Goal: Find specific page/section: Find specific page/section

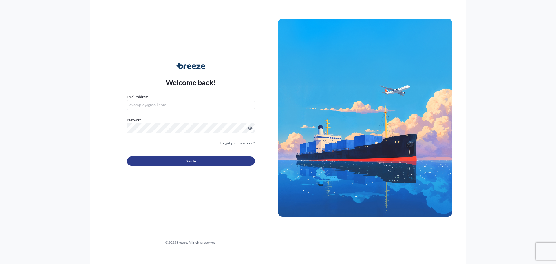
type input "[DOMAIN_NAME][EMAIL_ADDRESS][DOMAIN_NAME]"
click at [230, 161] on button "Sign In" at bounding box center [191, 161] width 128 height 9
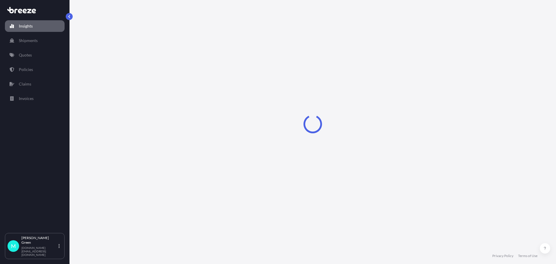
select select "2025"
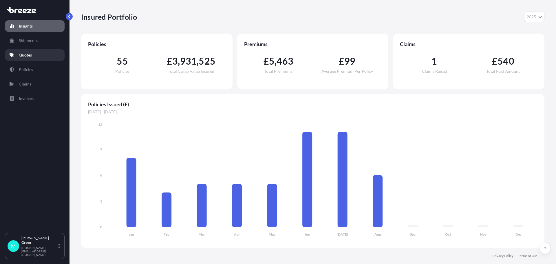
click at [32, 57] on p "Quotes" at bounding box center [25, 55] width 13 height 6
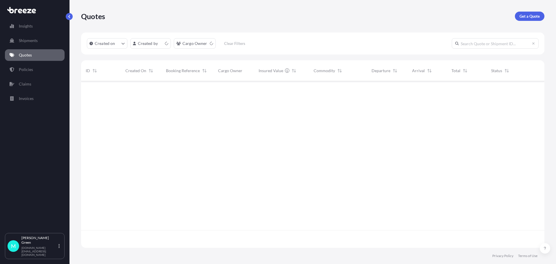
scroll to position [165, 459]
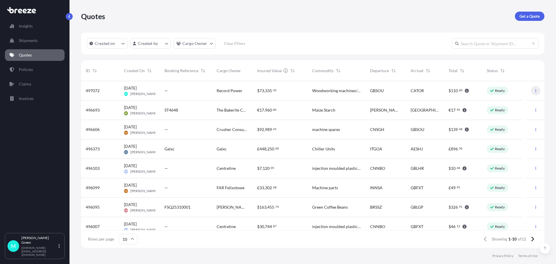
click at [534, 91] on icon "button" at bounding box center [535, 90] width 3 height 3
